Goal: Complete application form

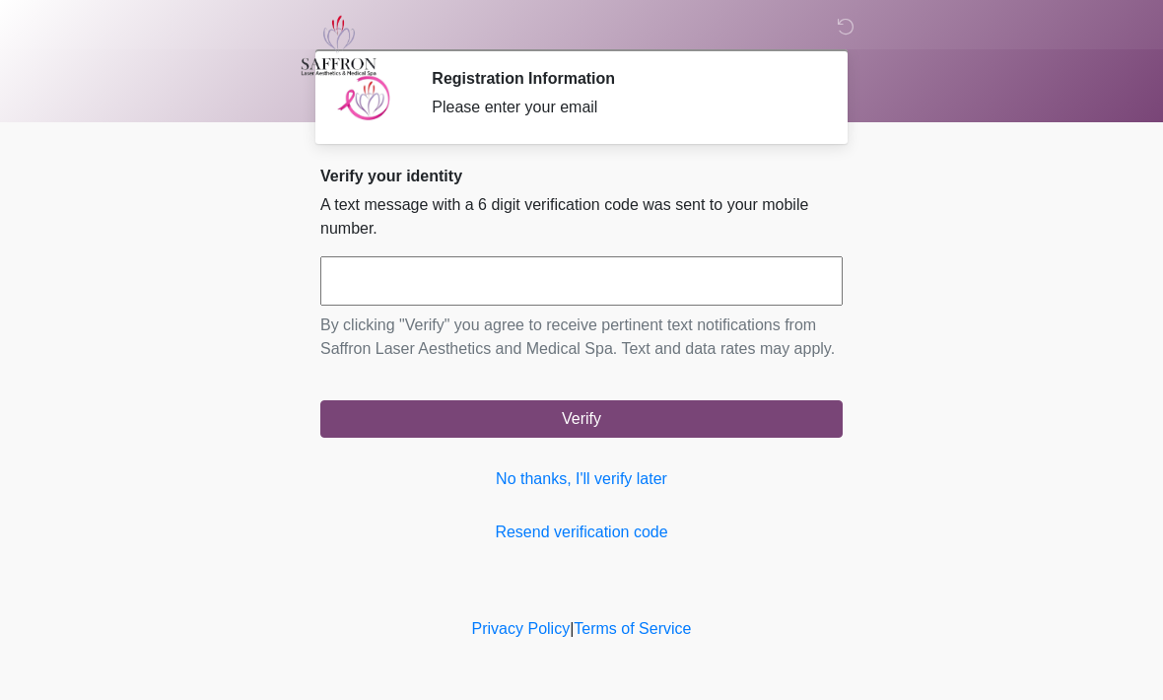
scroll to position [1, 0]
click at [521, 284] on input "text" at bounding box center [581, 280] width 522 height 49
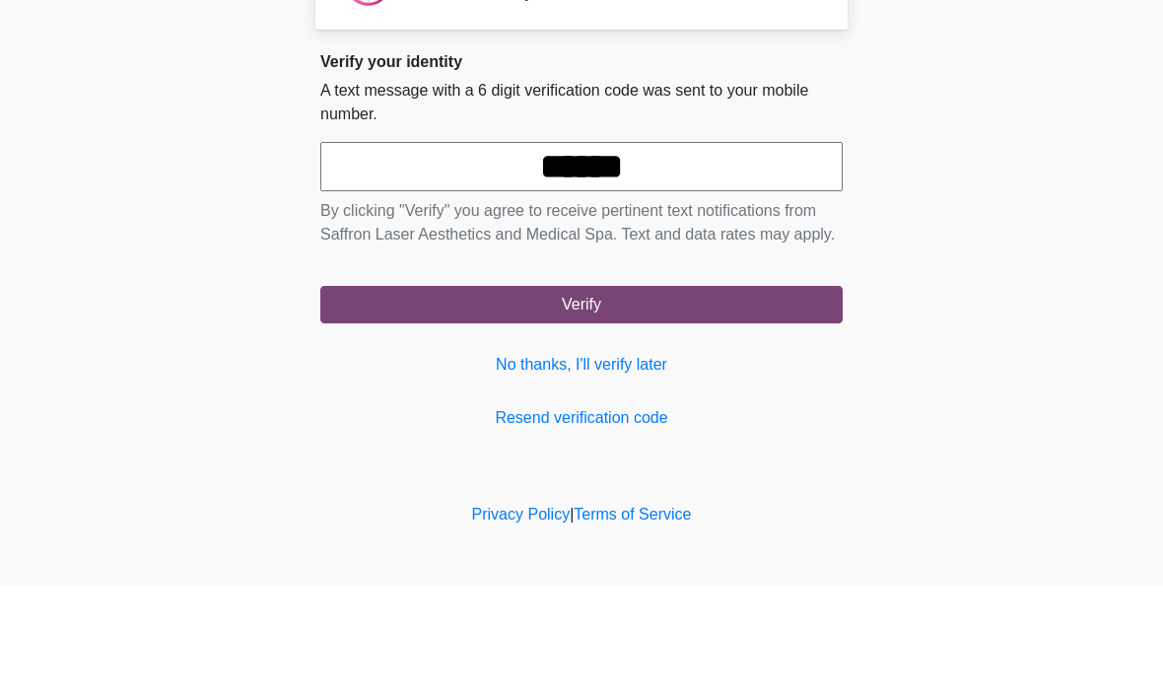
type input "******"
click at [759, 400] on button "Verify" at bounding box center [581, 418] width 522 height 37
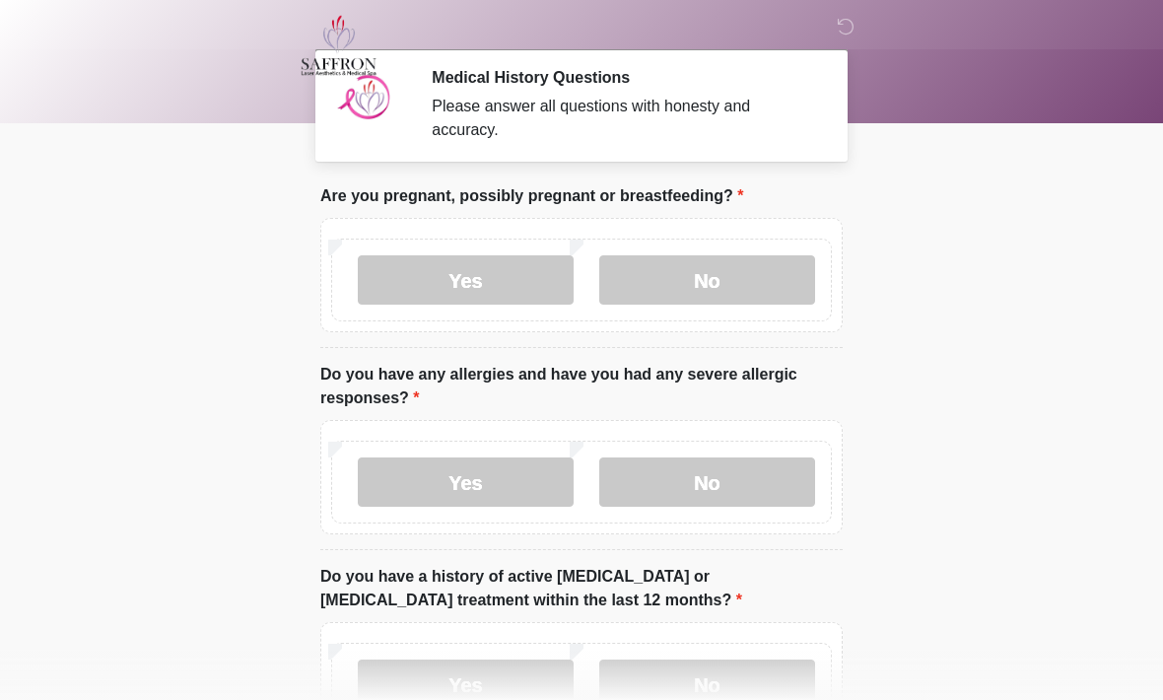
click at [798, 289] on label "No" at bounding box center [707, 279] width 216 height 49
click at [759, 489] on label "No" at bounding box center [707, 481] width 216 height 49
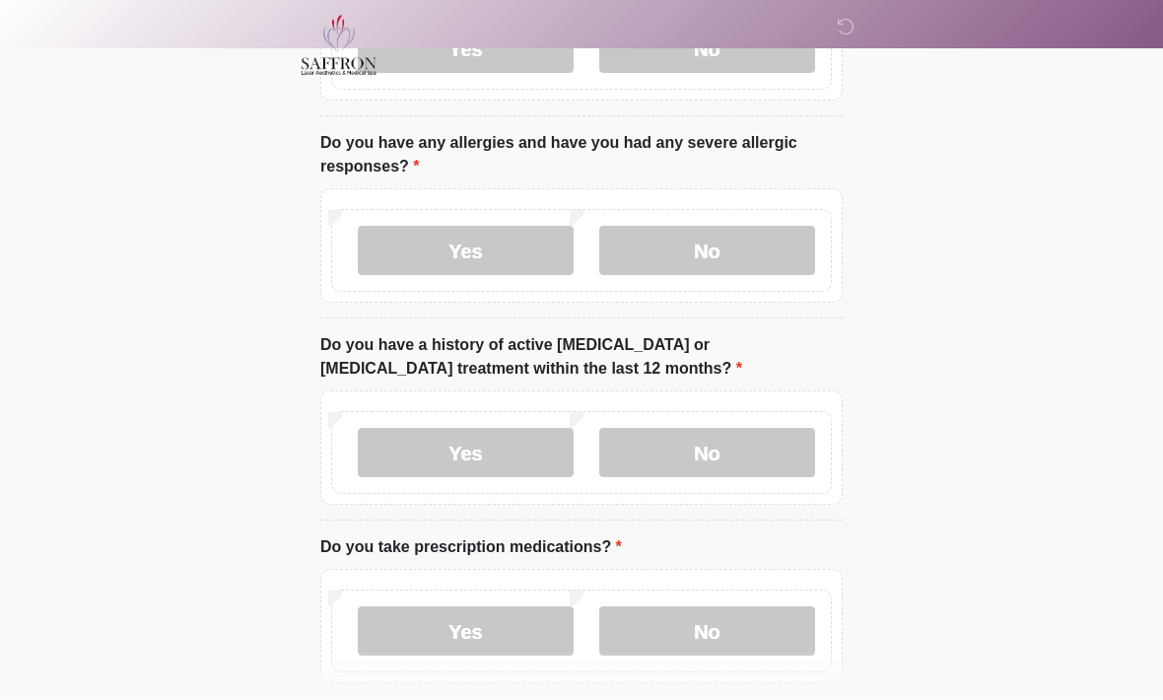
scroll to position [243, 0]
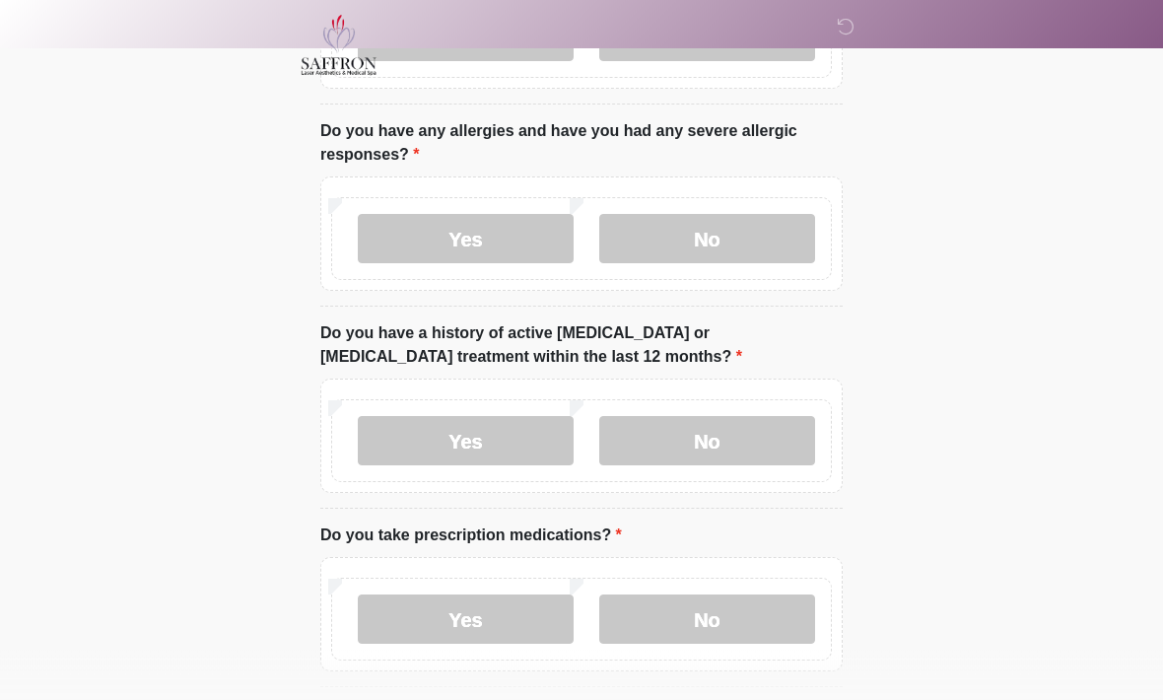
click at [773, 433] on label "No" at bounding box center [707, 441] width 216 height 49
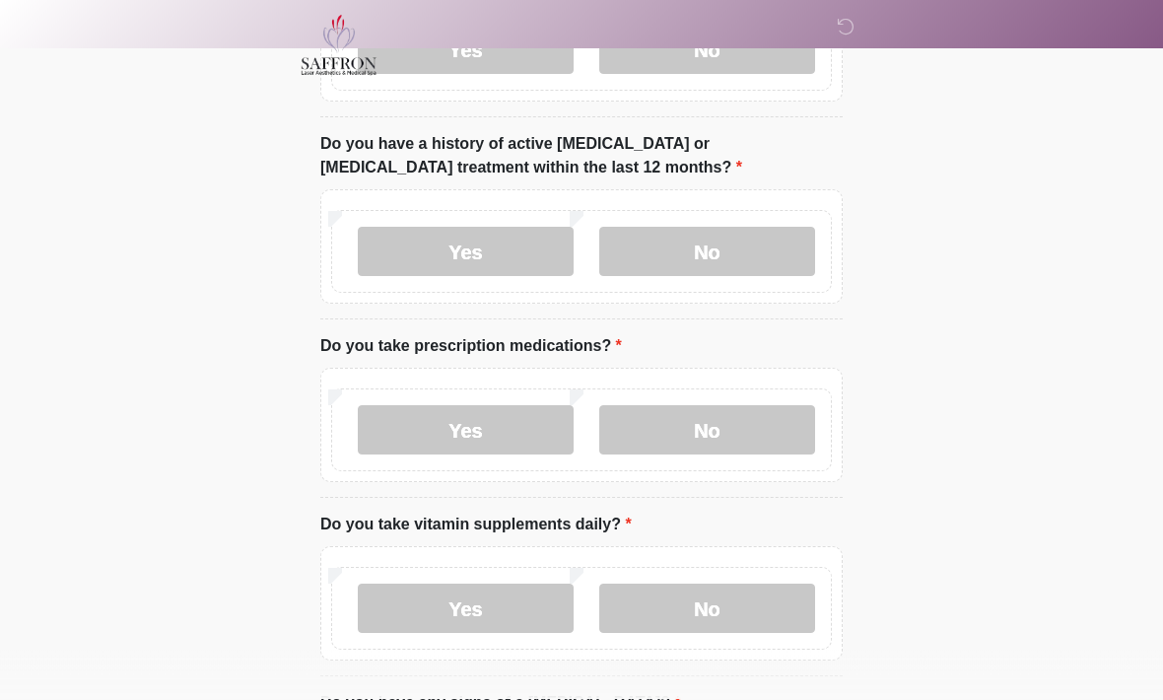
scroll to position [457, 0]
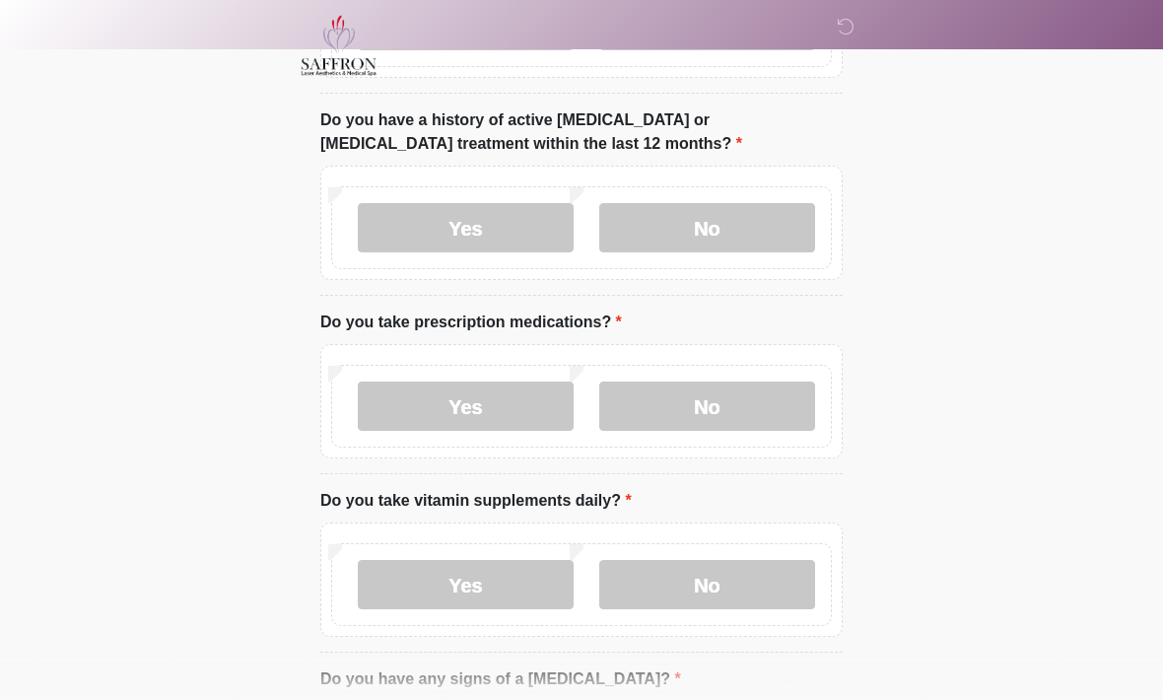
click at [746, 413] on label "No" at bounding box center [707, 405] width 216 height 49
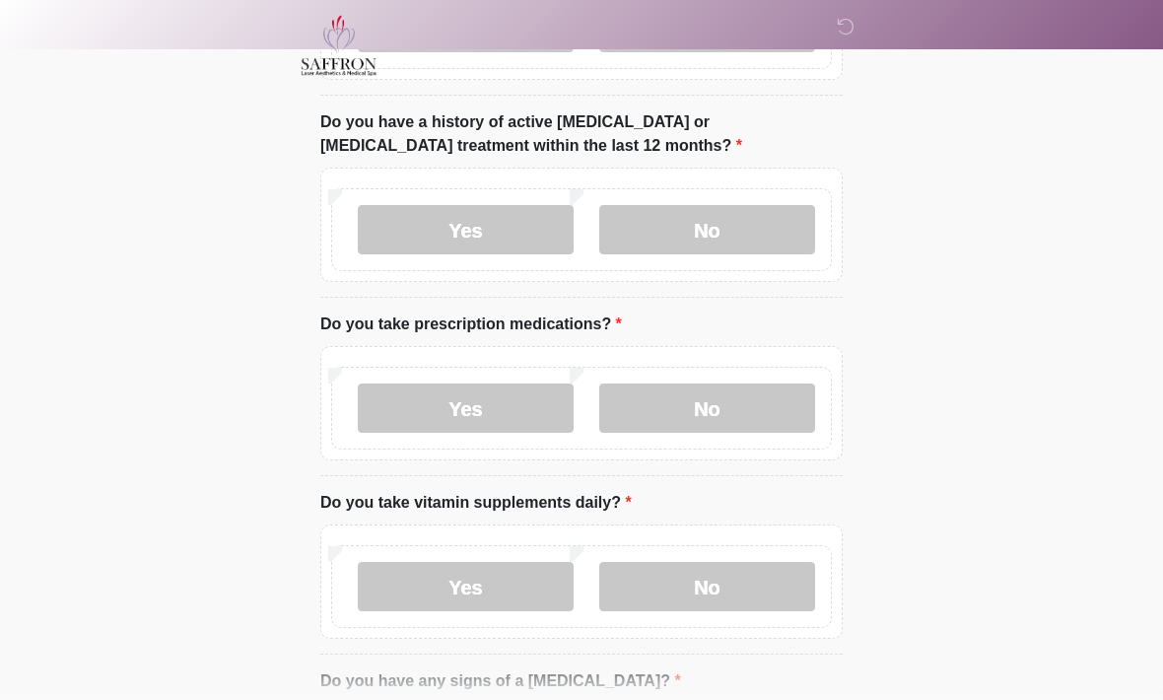
click at [768, 591] on label "No" at bounding box center [707, 586] width 216 height 49
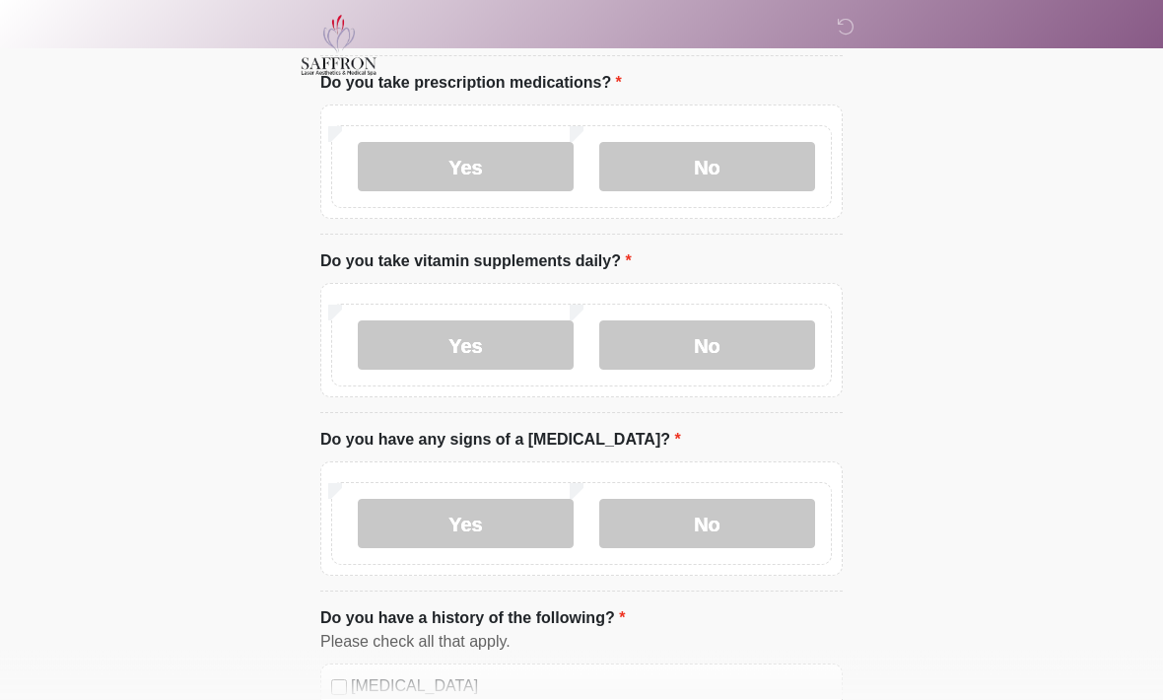
scroll to position [697, 0]
click at [768, 526] on label "No" at bounding box center [707, 523] width 216 height 49
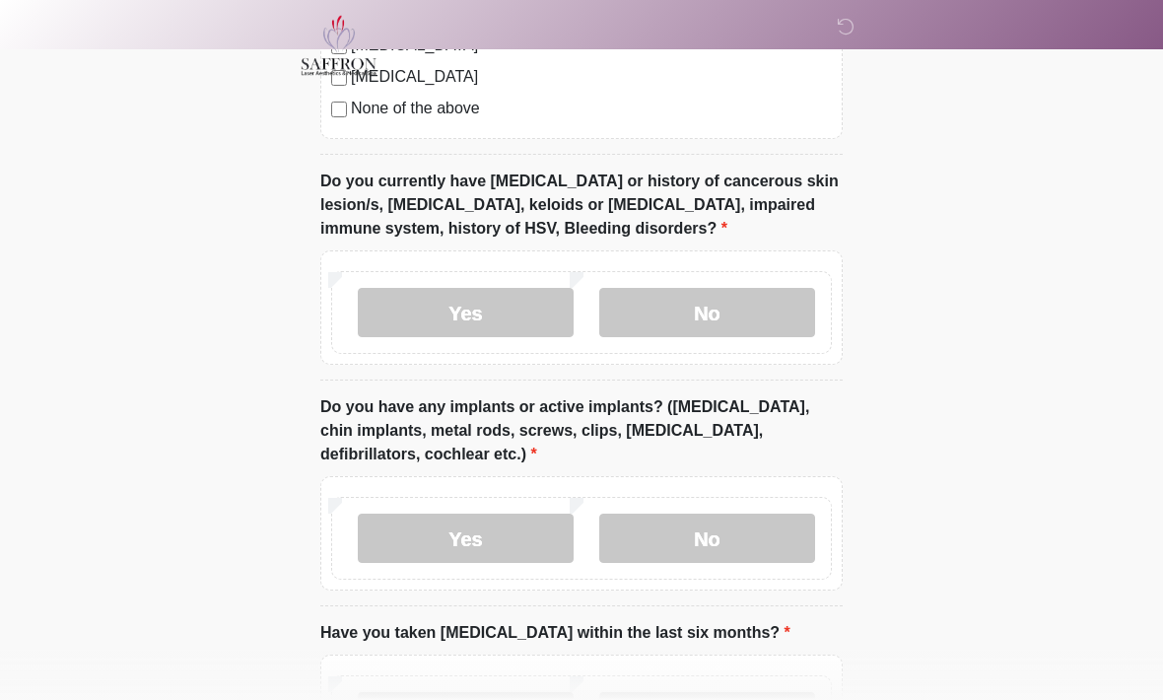
scroll to position [1626, 0]
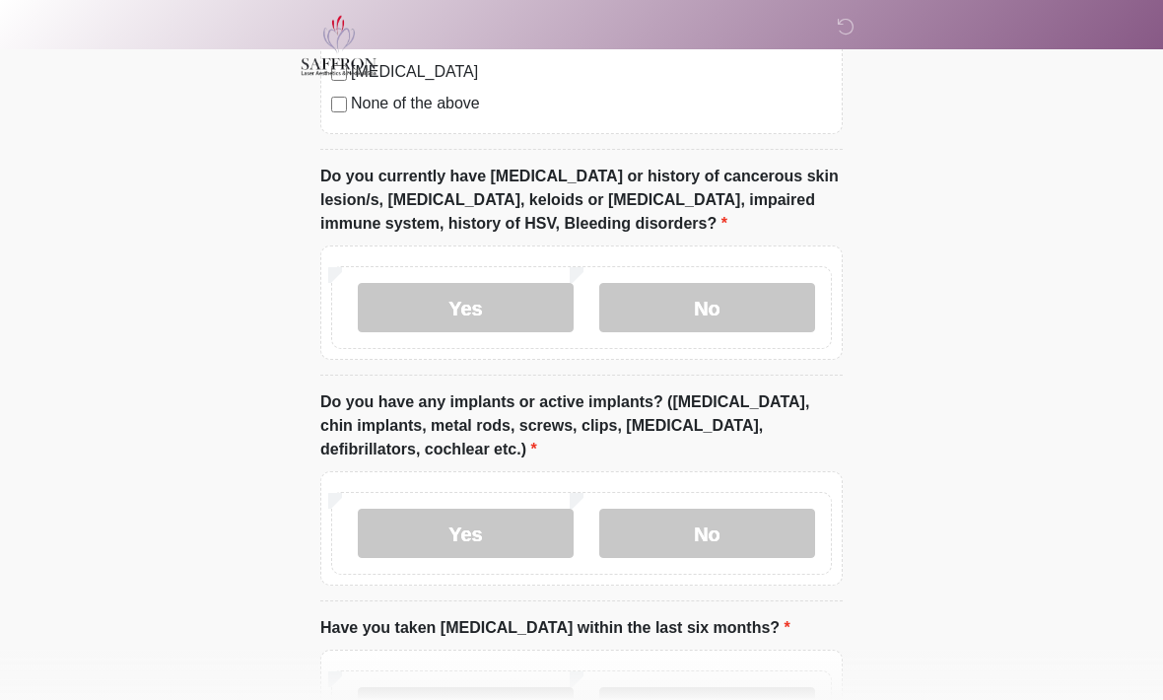
click at [771, 315] on label "No" at bounding box center [707, 307] width 216 height 49
click at [493, 523] on label "Yes" at bounding box center [466, 533] width 216 height 49
click at [765, 522] on label "No" at bounding box center [707, 533] width 216 height 49
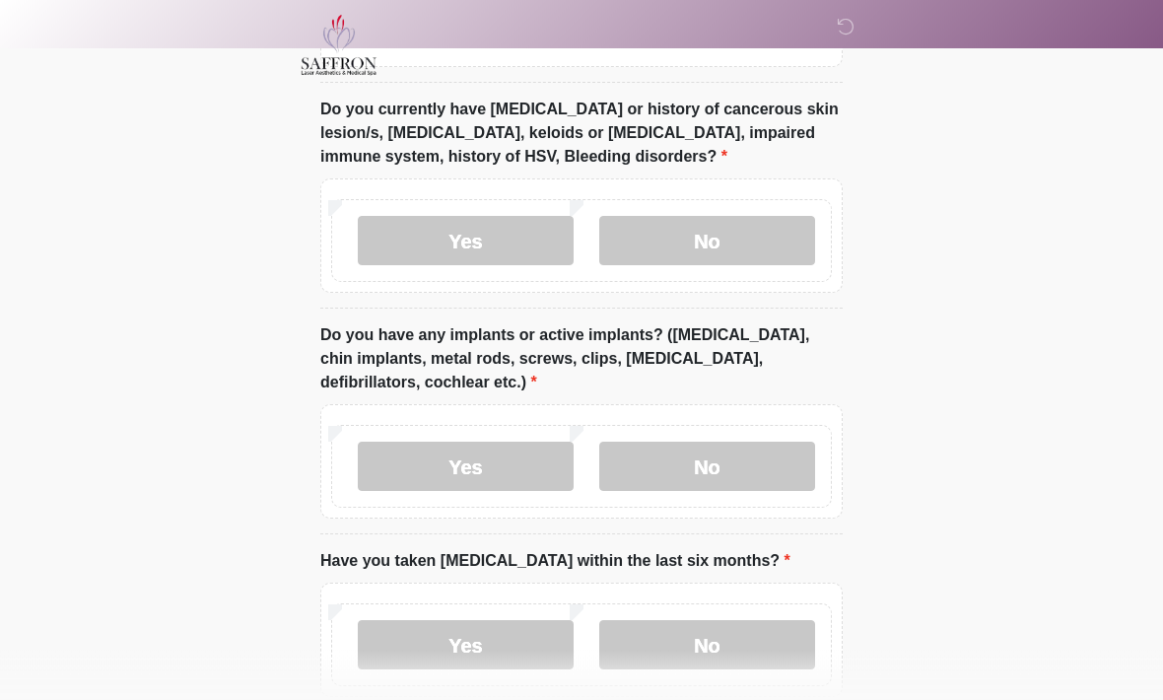
scroll to position [1796, 0]
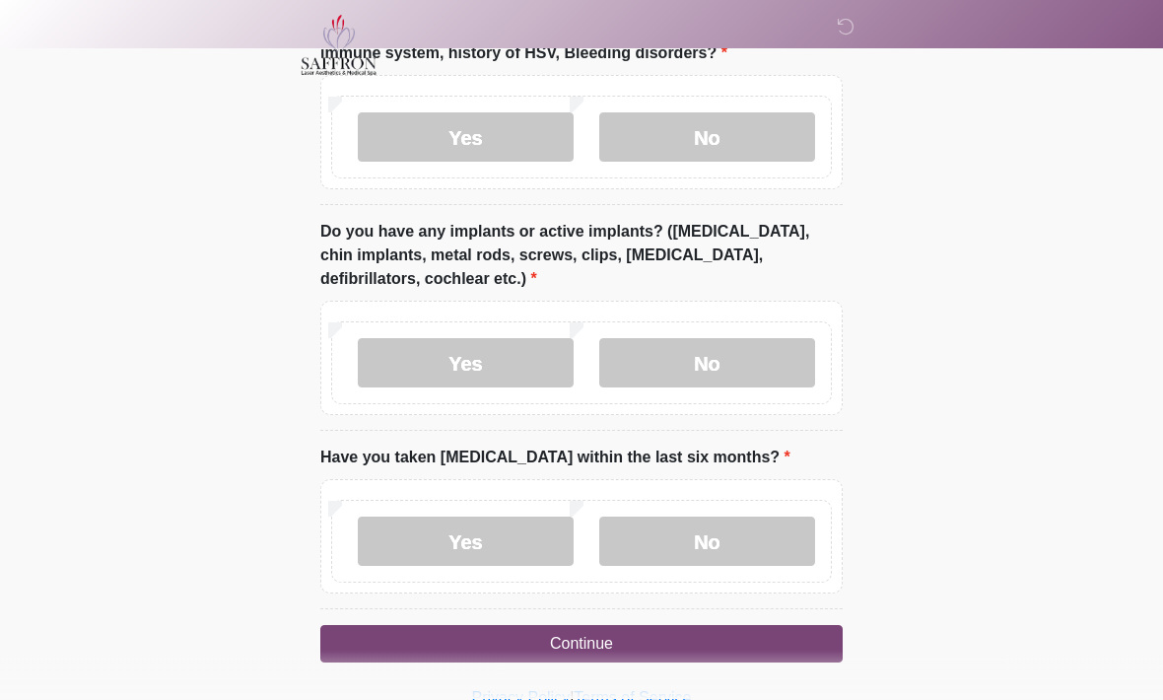
click at [755, 539] on label "No" at bounding box center [707, 541] width 216 height 49
click at [748, 646] on button "Continue" at bounding box center [581, 644] width 522 height 37
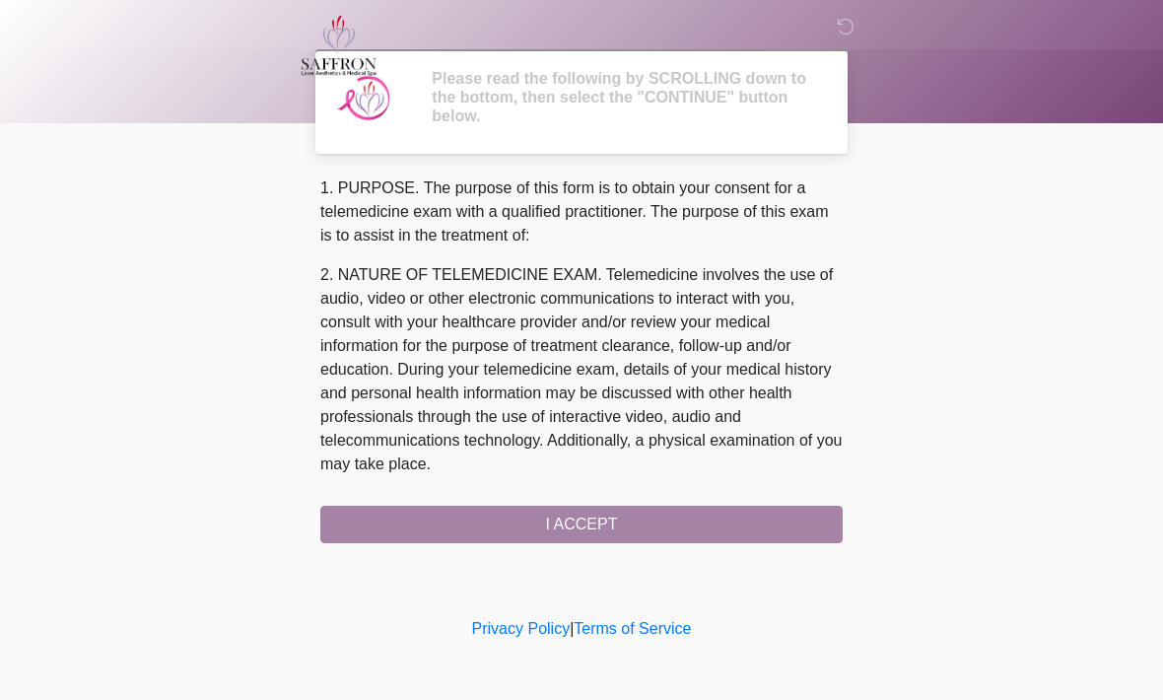
scroll to position [0, 0]
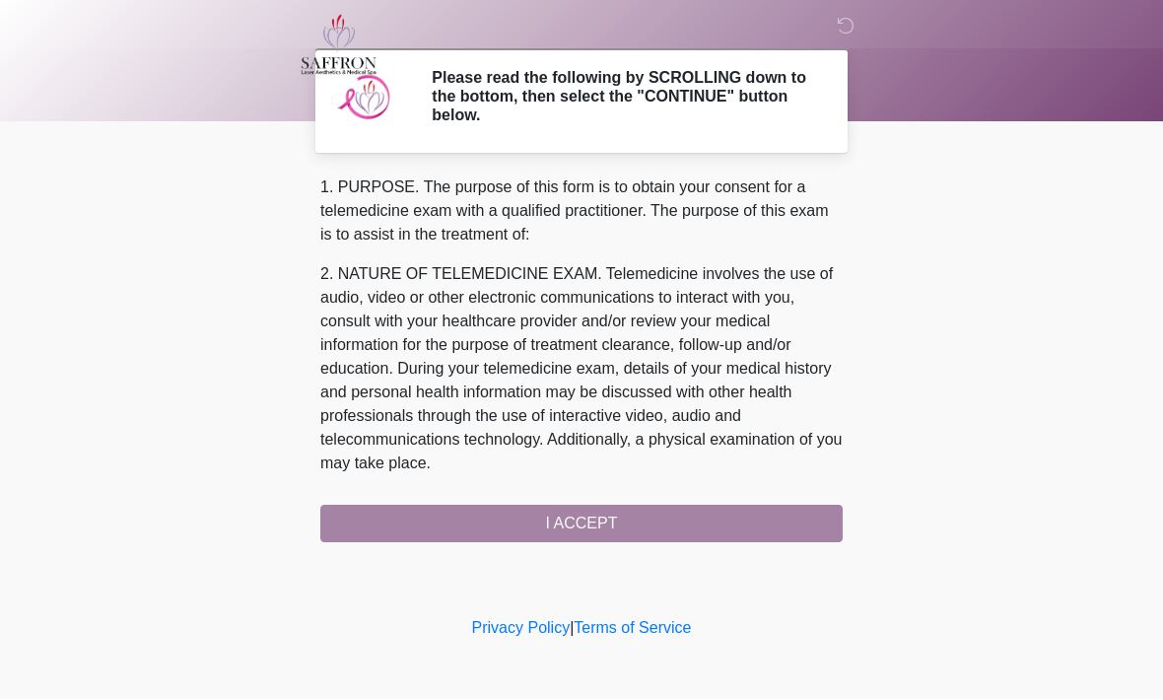
click at [774, 521] on div "1. PURPOSE. The purpose of this form is to obtain your consent for a telemedici…" at bounding box center [581, 359] width 522 height 367
click at [622, 520] on div "1. PURPOSE. The purpose of this form is to obtain your consent for a telemedici…" at bounding box center [581, 359] width 522 height 367
click at [646, 529] on div "1. PURPOSE. The purpose of this form is to obtain your consent for a telemedici…" at bounding box center [581, 359] width 522 height 367
click at [646, 528] on div "1. PURPOSE. The purpose of this form is to obtain your consent for a telemedici…" at bounding box center [581, 359] width 522 height 367
click at [597, 524] on div "1. PURPOSE. The purpose of this form is to obtain your consent for a telemedici…" at bounding box center [581, 359] width 522 height 367
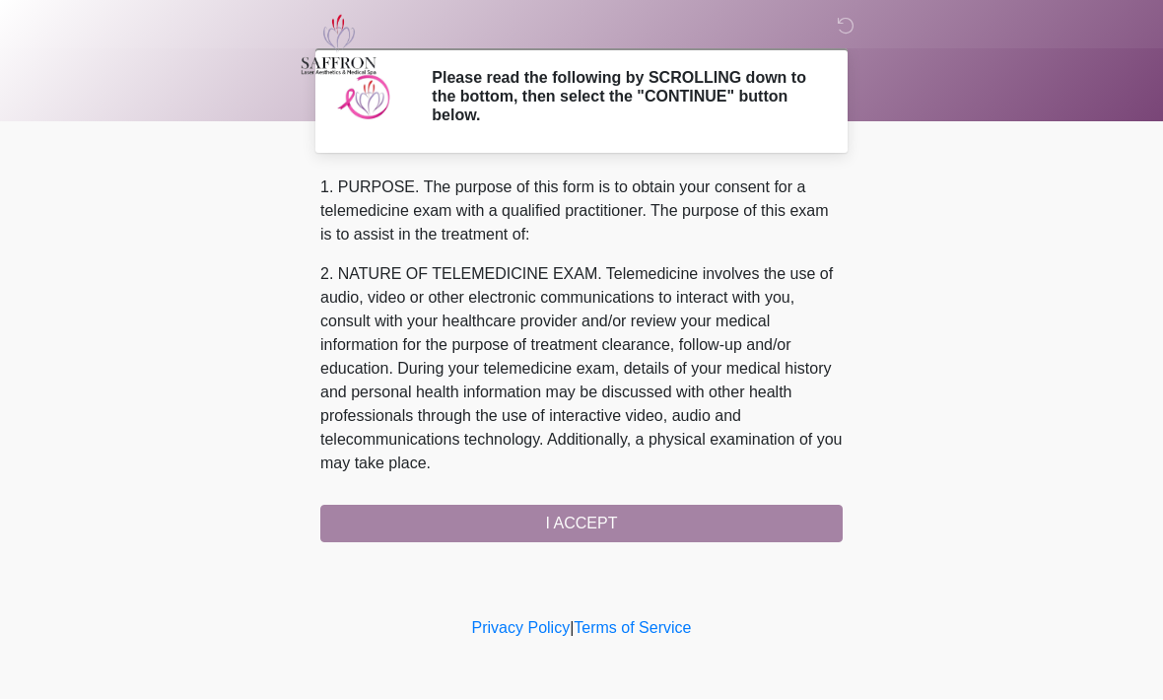
click at [596, 524] on div "1. PURPOSE. The purpose of this form is to obtain your consent for a telemedici…" at bounding box center [581, 359] width 522 height 367
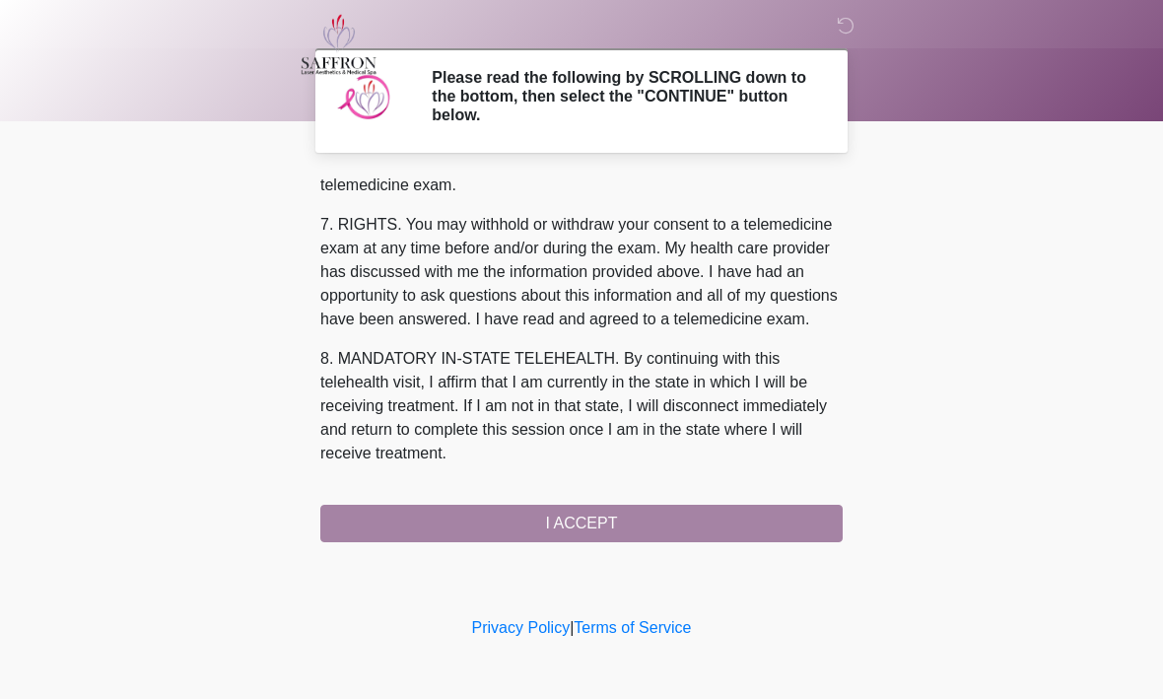
scroll to position [885, 0]
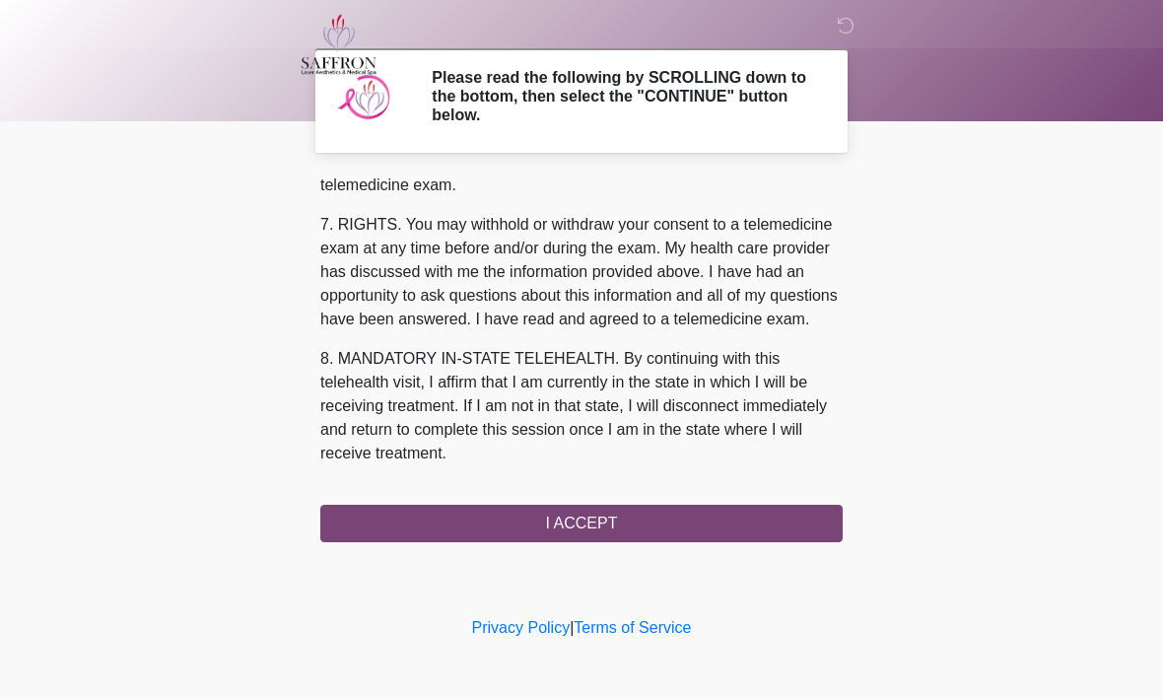
click at [600, 518] on button "I ACCEPT" at bounding box center [581, 524] width 522 height 37
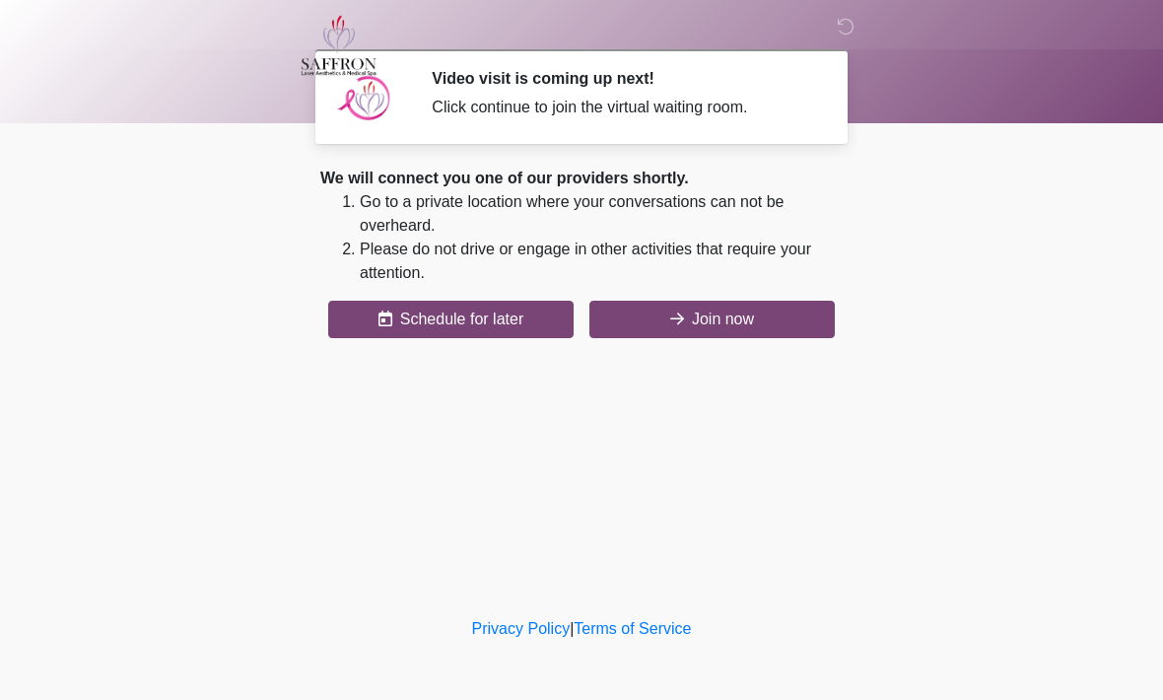
click at [794, 322] on button "Join now" at bounding box center [711, 319] width 245 height 37
